Goal: Task Accomplishment & Management: Complete application form

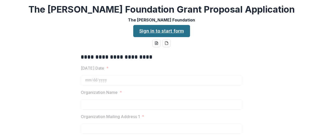
click at [155, 28] on link "Sign in to start form" at bounding box center [161, 31] width 57 height 12
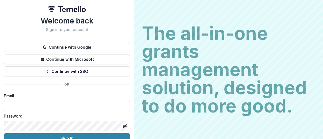
click at [36, 104] on input at bounding box center [67, 106] width 126 height 10
type input "**********"
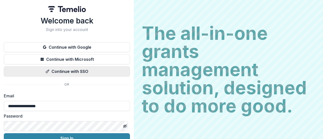
scroll to position [26, 0]
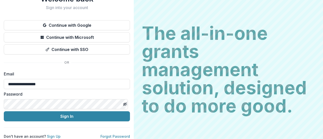
click at [4, 111] on button "Sign In" at bounding box center [67, 116] width 126 height 10
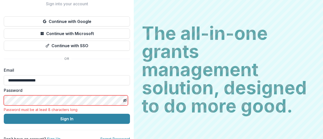
click at [0, 103] on html "**********" at bounding box center [161, 69] width 323 height 139
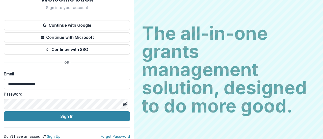
click at [4, 111] on button "Sign In" at bounding box center [67, 116] width 126 height 10
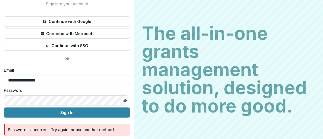
scroll to position [44, 0]
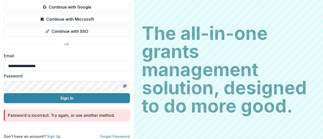
click at [123, 84] on icon "Toggle password visibility" at bounding box center [125, 86] width 4 height 4
click at [4, 93] on button "Sign In" at bounding box center [67, 98] width 126 height 10
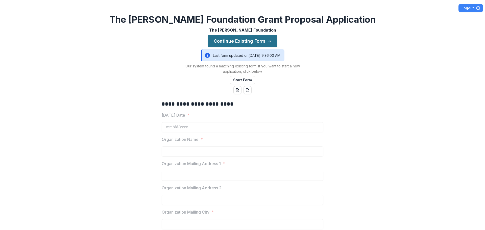
click at [249, 43] on button "Continue Existing Form" at bounding box center [243, 41] width 70 height 12
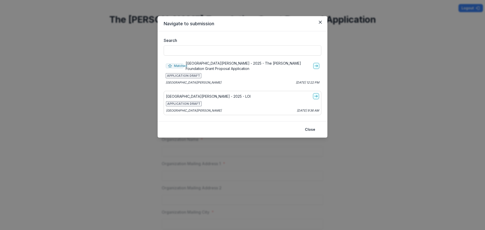
click at [211, 99] on div "University of Northwestern - St. Paul - 2025 - LOI APPLICATION DRAFT University…" at bounding box center [243, 103] width 158 height 24
click at [228, 66] on p "University of Northwestern - St. Paul - 2025 - The Bolick Foundation Grant Prop…" at bounding box center [248, 66] width 125 height 11
click at [318, 64] on icon "go-to" at bounding box center [316, 66] width 4 height 4
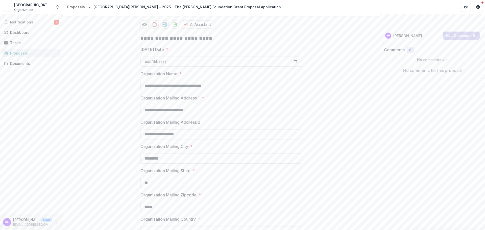
scroll to position [31, 0]
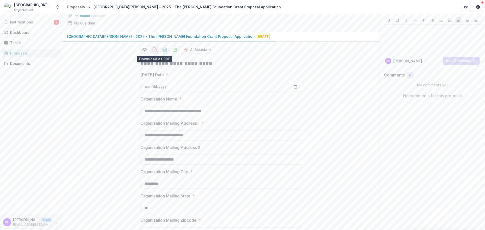
click at [153, 49] on icon "download-proposal" at bounding box center [154, 49] width 5 height 5
click at [143, 47] on button "Preview 9b48acef-d195-4536-a73c-2f2450bcb4e7-0.pdf" at bounding box center [144, 50] width 8 height 8
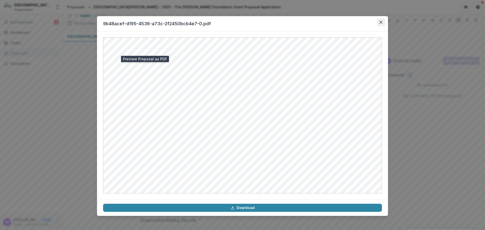
click at [323, 22] on icon "Close" at bounding box center [380, 22] width 3 height 3
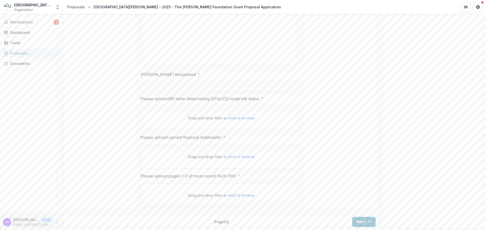
scroll to position [561, 0]
